Goal: Task Accomplishment & Management: Manage account settings

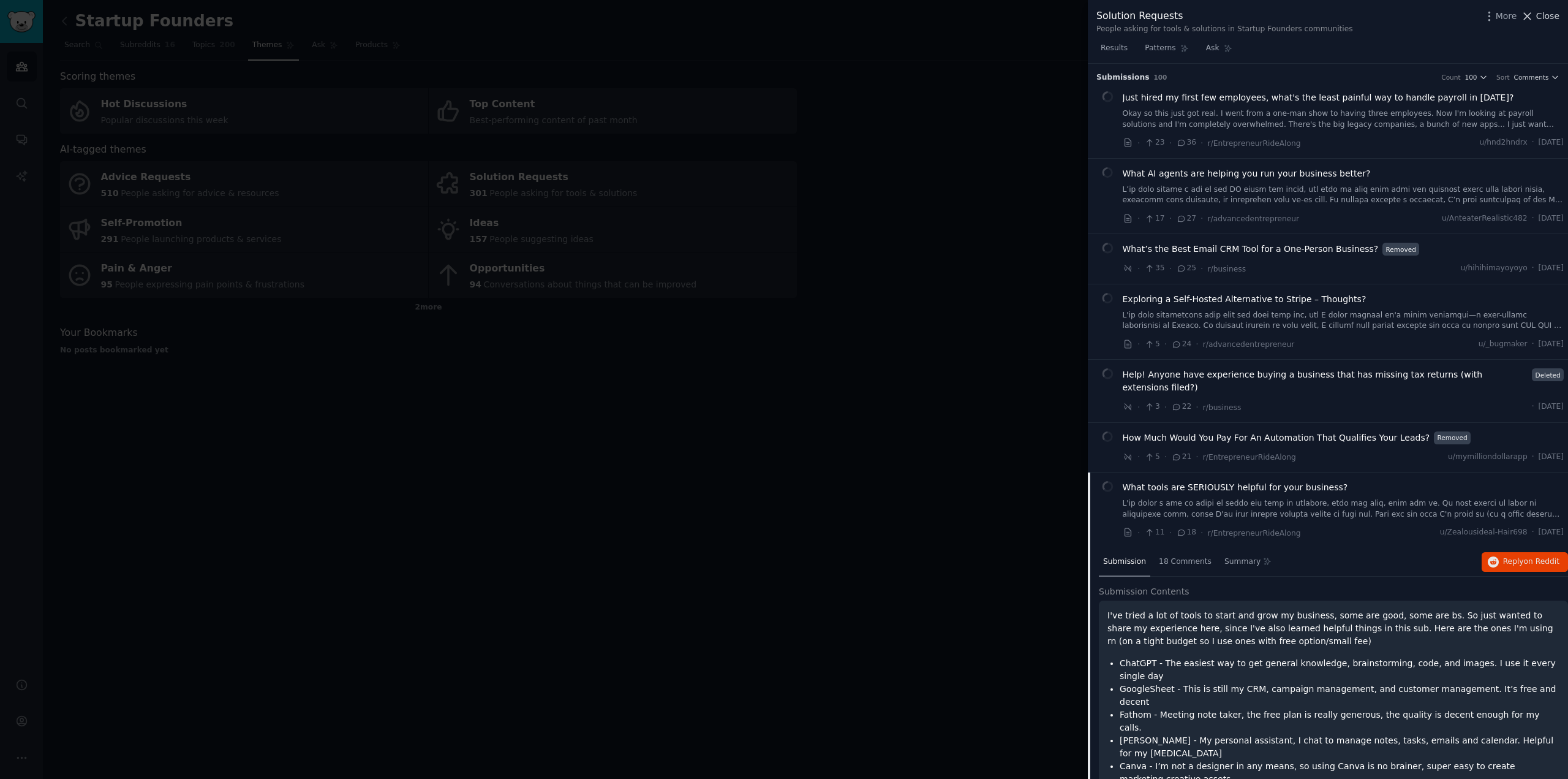
click at [1549, 17] on span "Close" at bounding box center [1547, 16] width 24 height 13
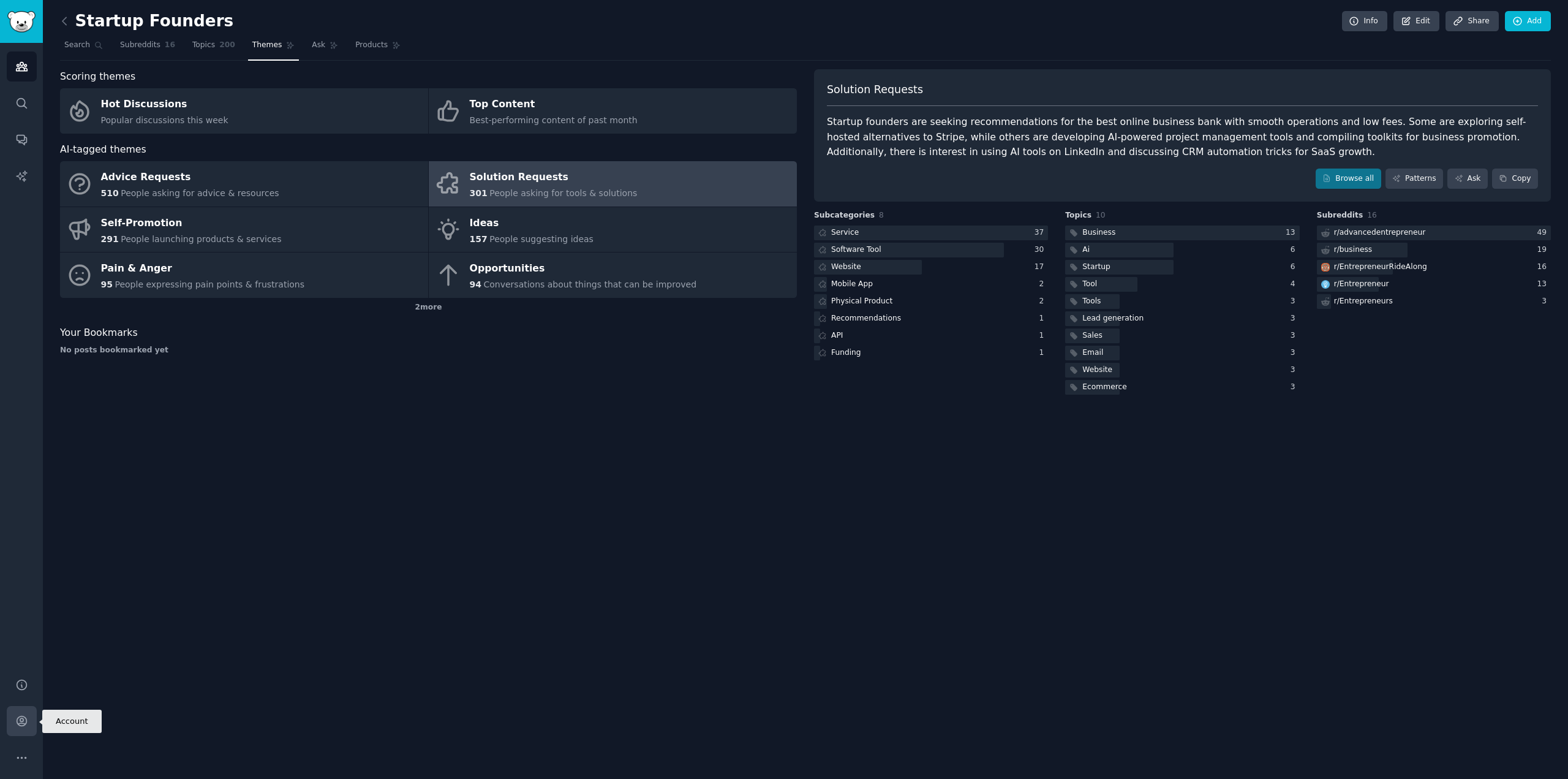
click at [24, 726] on icon "Sidebar" at bounding box center [22, 720] width 13 height 13
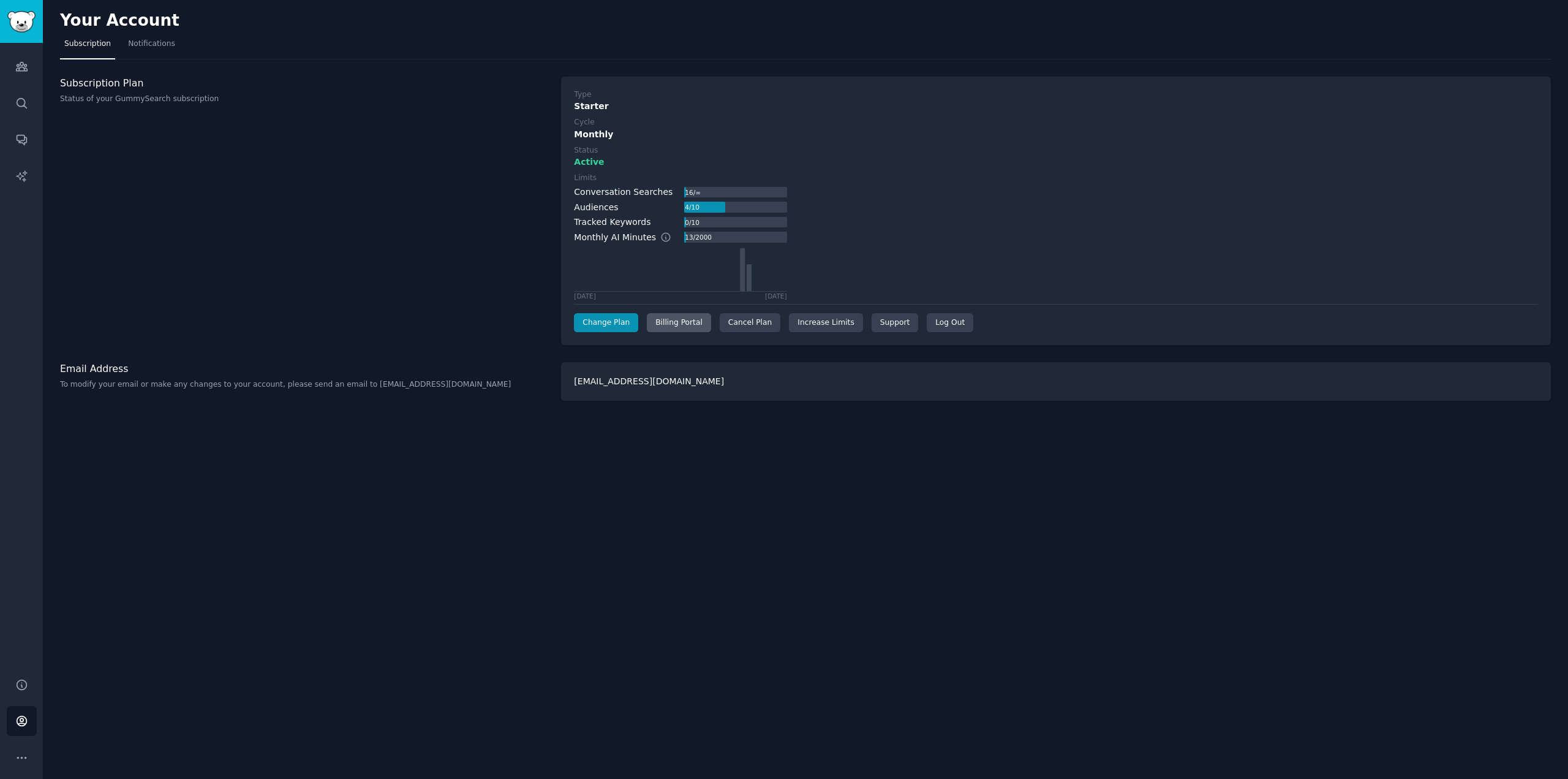
click at [678, 319] on div "Billing Portal" at bounding box center [679, 323] width 65 height 20
